Goal: Transaction & Acquisition: Purchase product/service

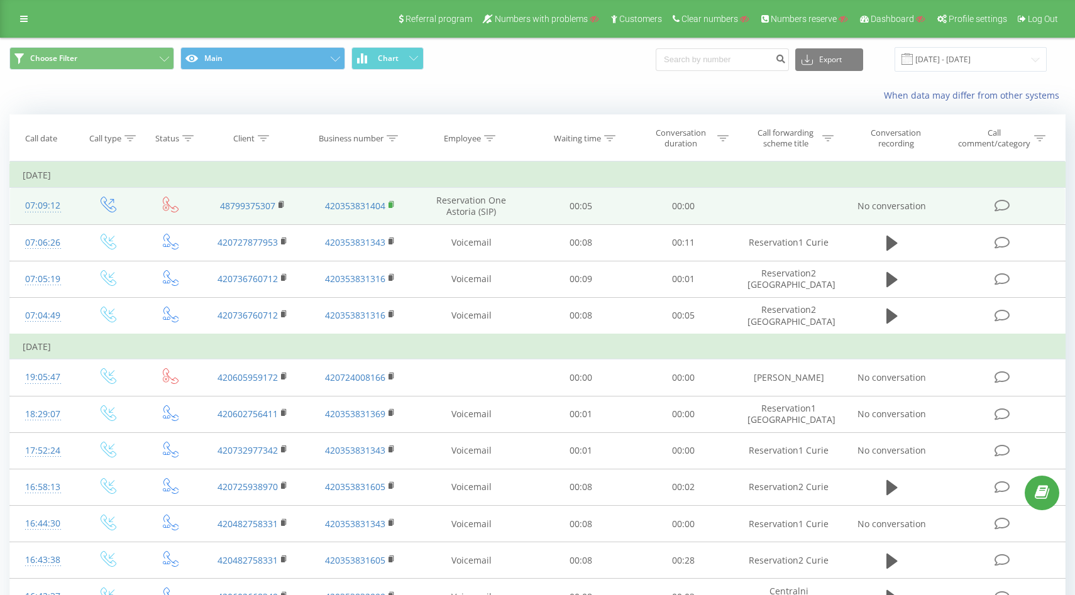
click at [392, 206] on rect at bounding box center [390, 205] width 4 height 6
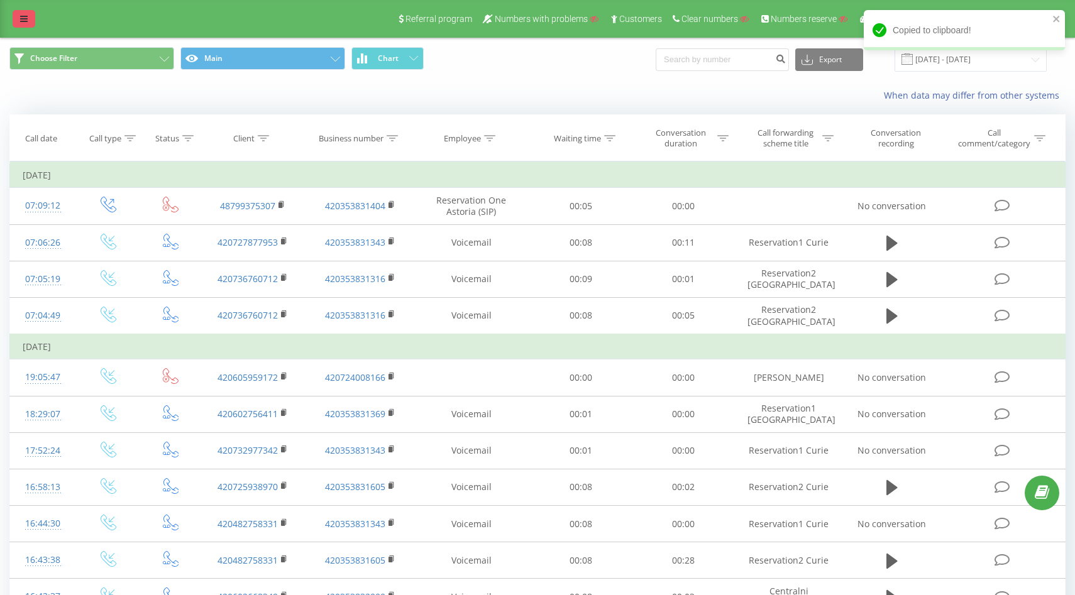
click at [24, 19] on icon at bounding box center [24, 18] width 8 height 9
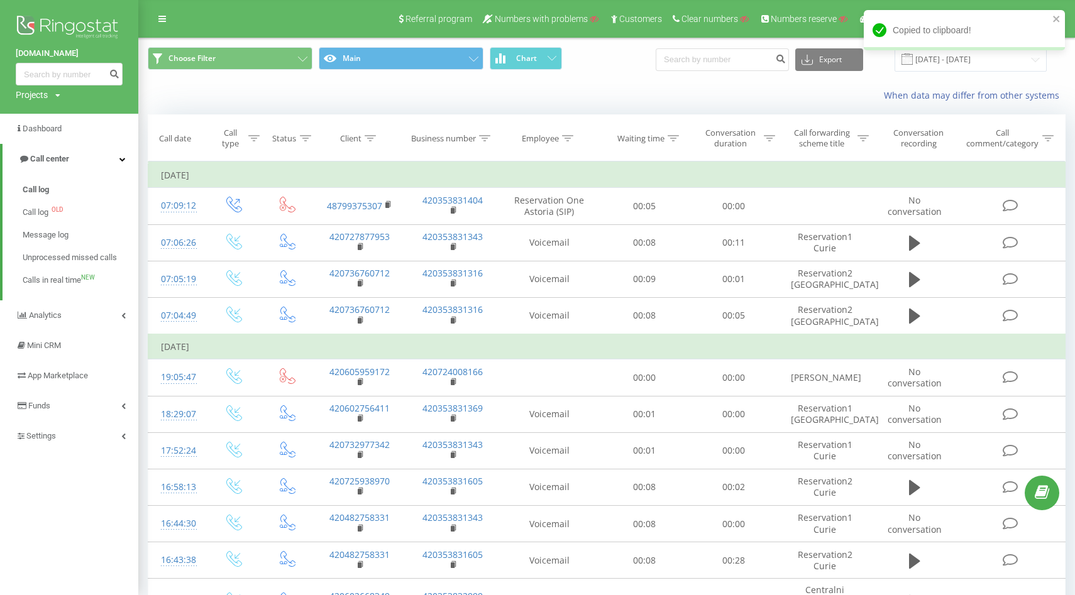
click at [47, 94] on div "Projects" at bounding box center [32, 95] width 32 height 13
click at [64, 107] on input "text" at bounding box center [50, 114] width 63 height 18
paste input "myslovych-clinic.com"
type input "myslovych-clinic.com"
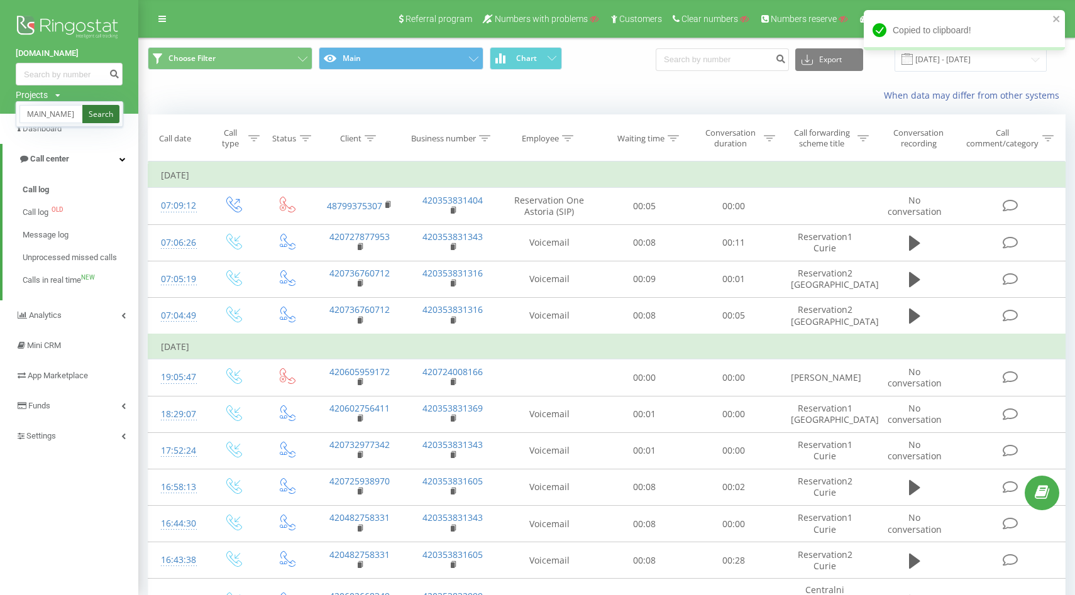
scroll to position [0, 0]
click at [109, 107] on link "Search" at bounding box center [100, 114] width 37 height 18
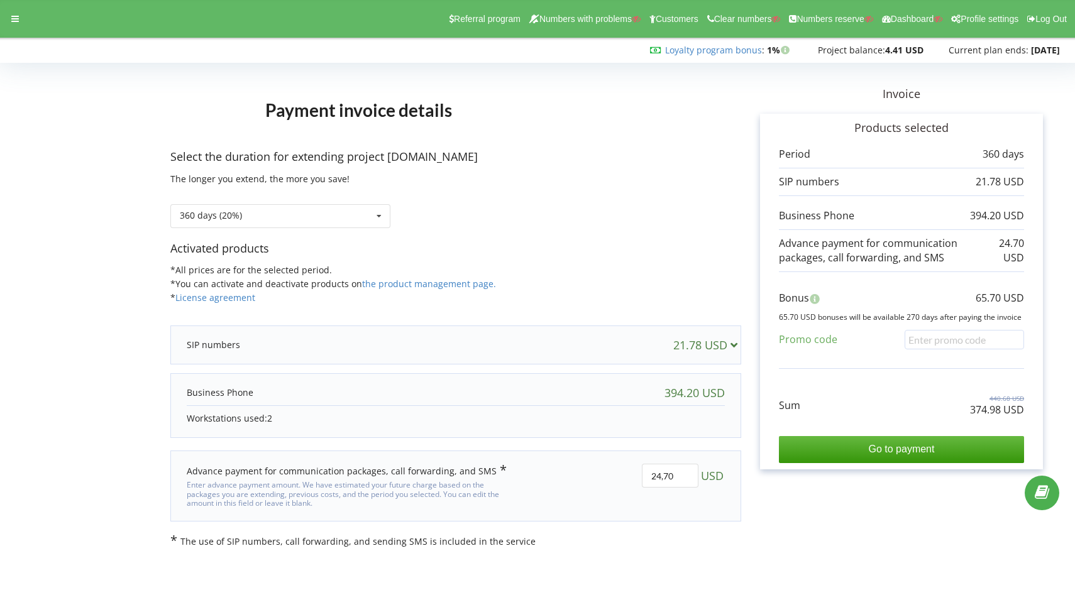
click at [457, 349] on div "21.78 USD" at bounding box center [455, 344] width 563 height 25
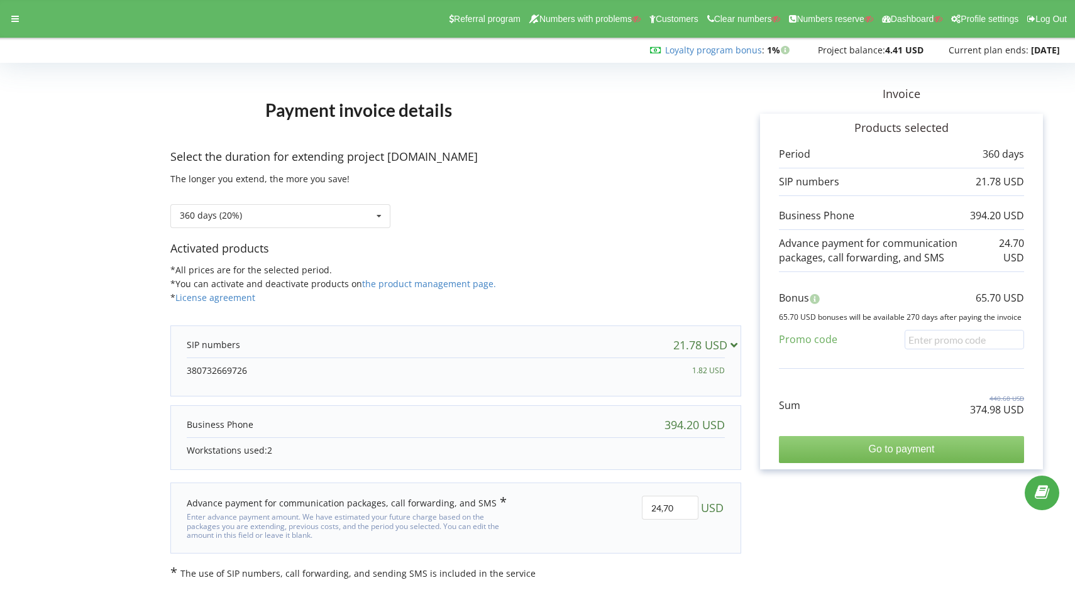
click at [876, 442] on input "Go to payment" at bounding box center [901, 449] width 245 height 26
